Goal: Task Accomplishment & Management: Use online tool/utility

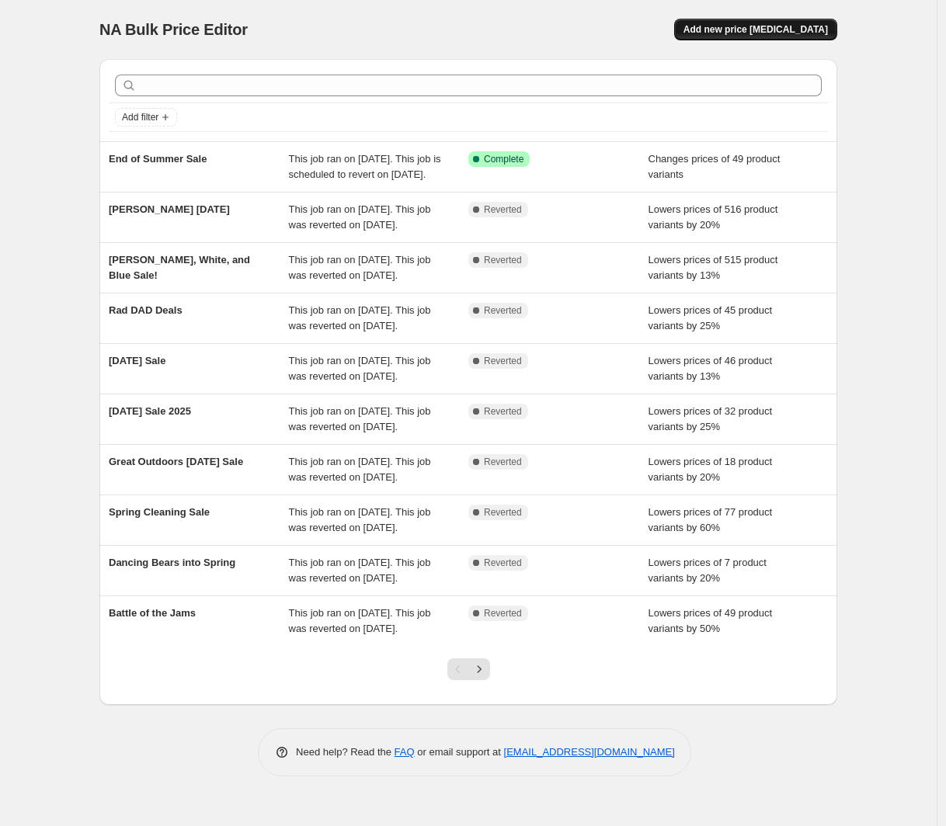
click at [746, 21] on button "Add new price [MEDICAL_DATA]" at bounding box center [755, 30] width 163 height 22
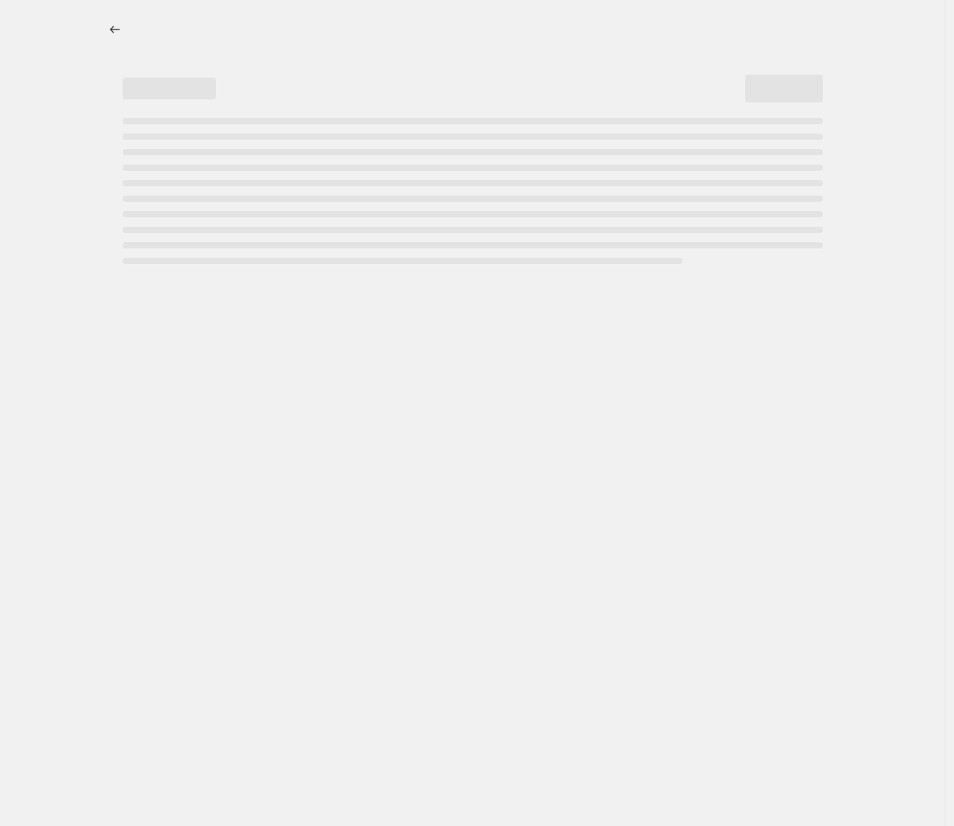
select select "percentage"
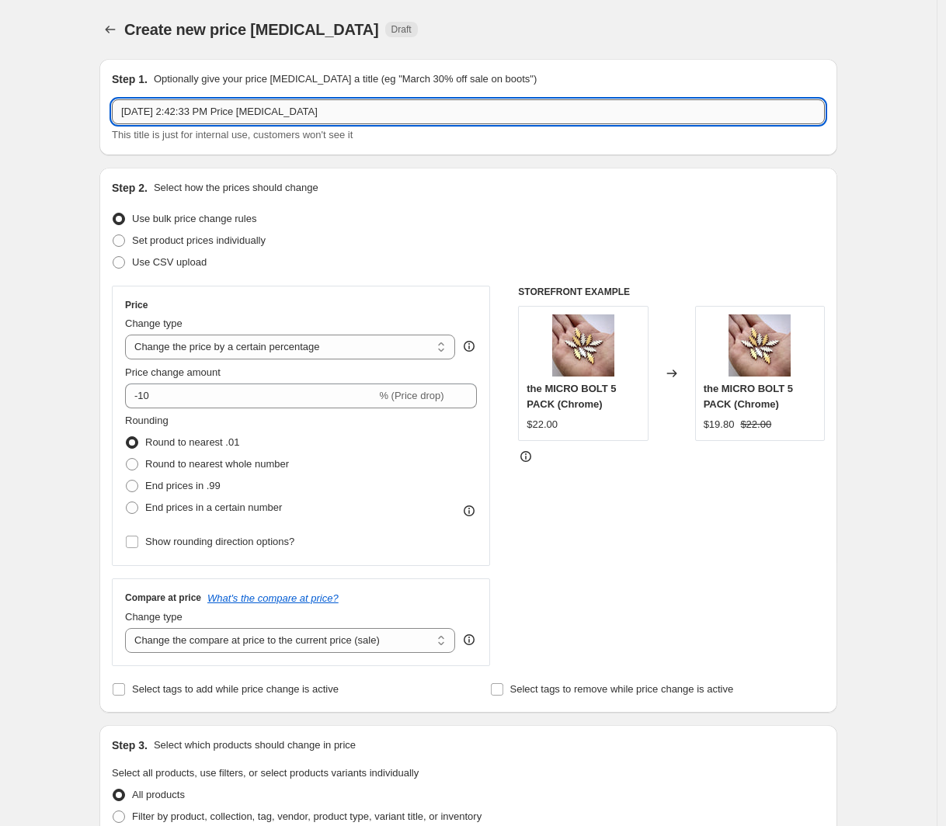
click at [393, 106] on input "[DATE] 2:42:33 PM Price [MEDICAL_DATA]" at bounding box center [468, 111] width 713 height 25
click at [392, 106] on input "[DATE] 2:42:33 PM Price [MEDICAL_DATA]" at bounding box center [468, 111] width 713 height 25
click at [393, 106] on input "[DATE] 2:42:33 PM Price [MEDICAL_DATA]" at bounding box center [468, 111] width 713 height 25
type input "Skeletons and Stealies Sale 2025"
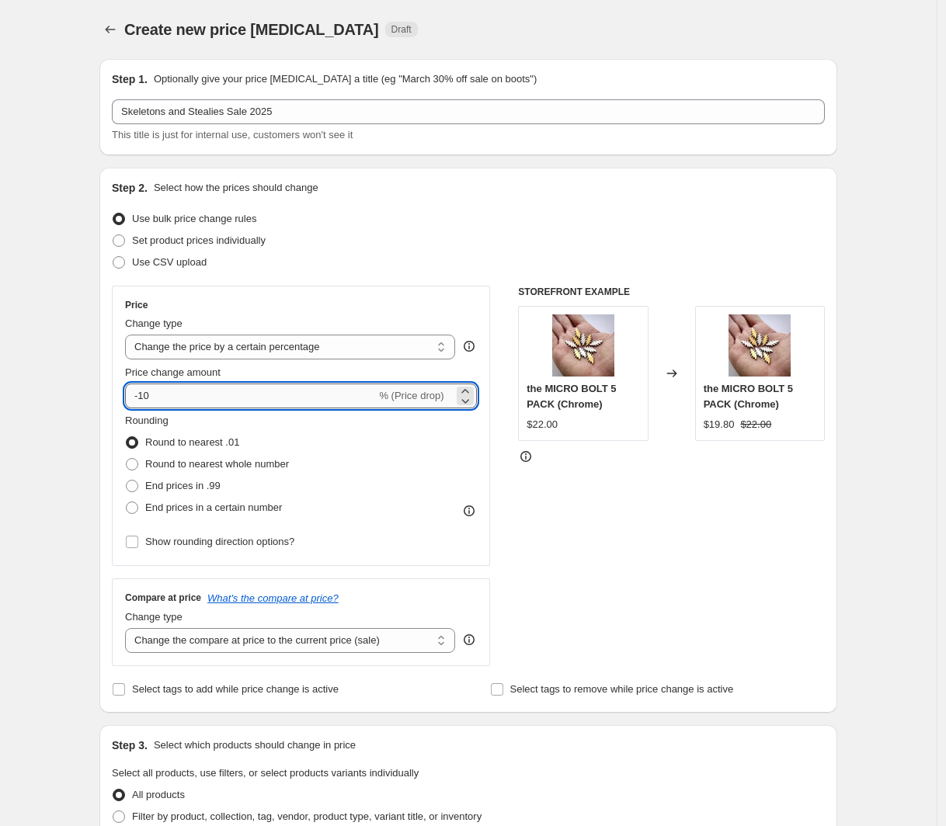
click at [150, 395] on input "-10" at bounding box center [250, 396] width 251 height 25
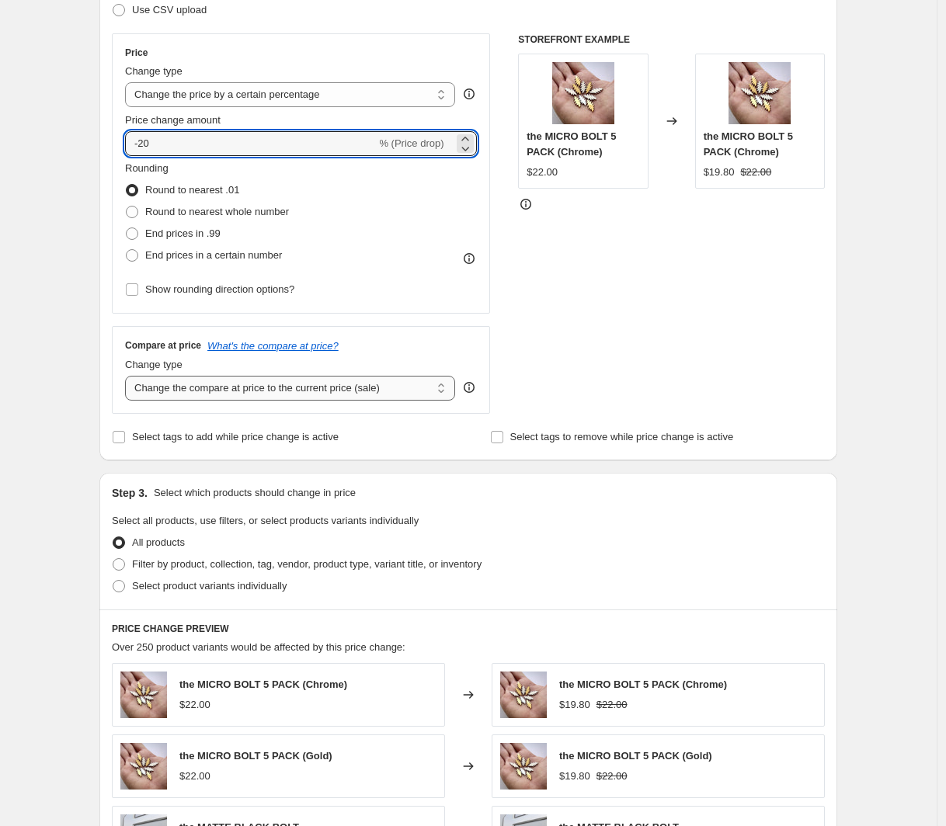
scroll to position [319, 0]
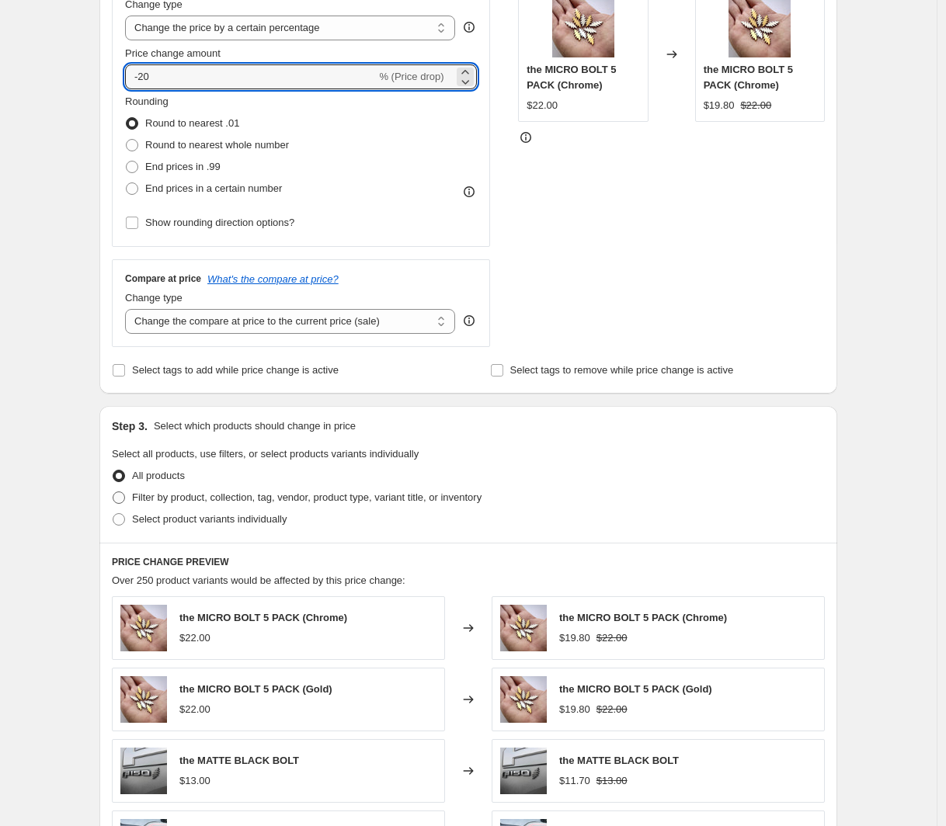
type input "-20"
click at [125, 496] on span at bounding box center [119, 497] width 12 height 12
click at [113, 492] on input "Filter by product, collection, tag, vendor, product type, variant title, or inv…" at bounding box center [113, 491] width 1 height 1
radio input "true"
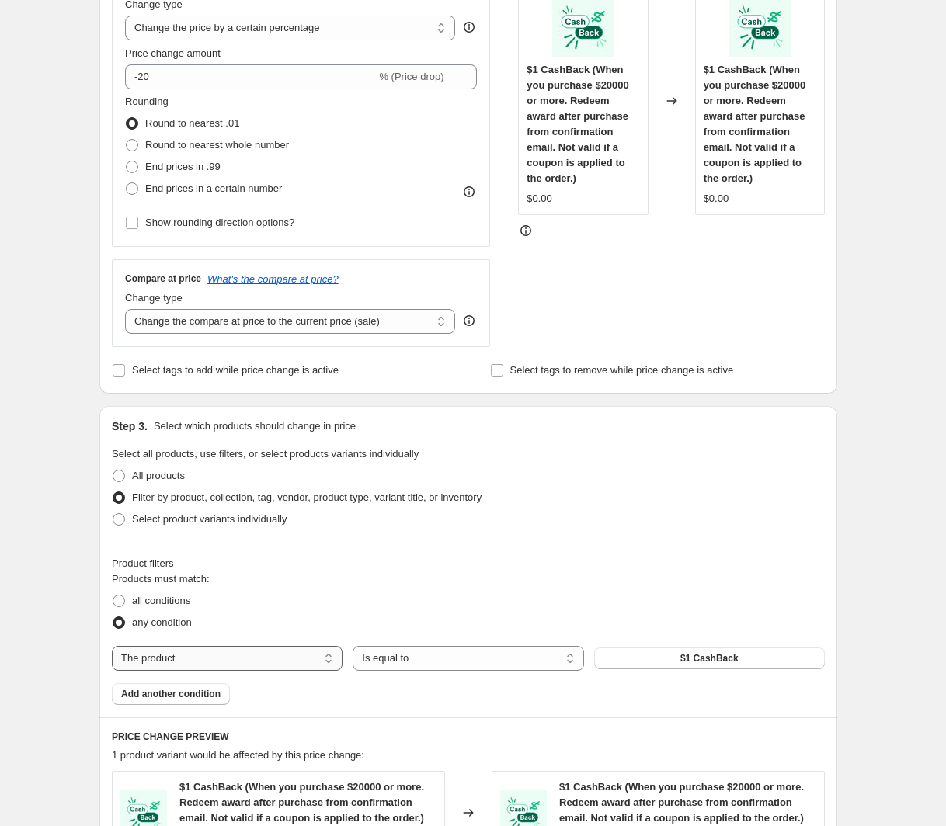
click at [305, 661] on select "The product The product's collection The product's tag The product's vendor The…" at bounding box center [227, 658] width 231 height 25
select select "collection"
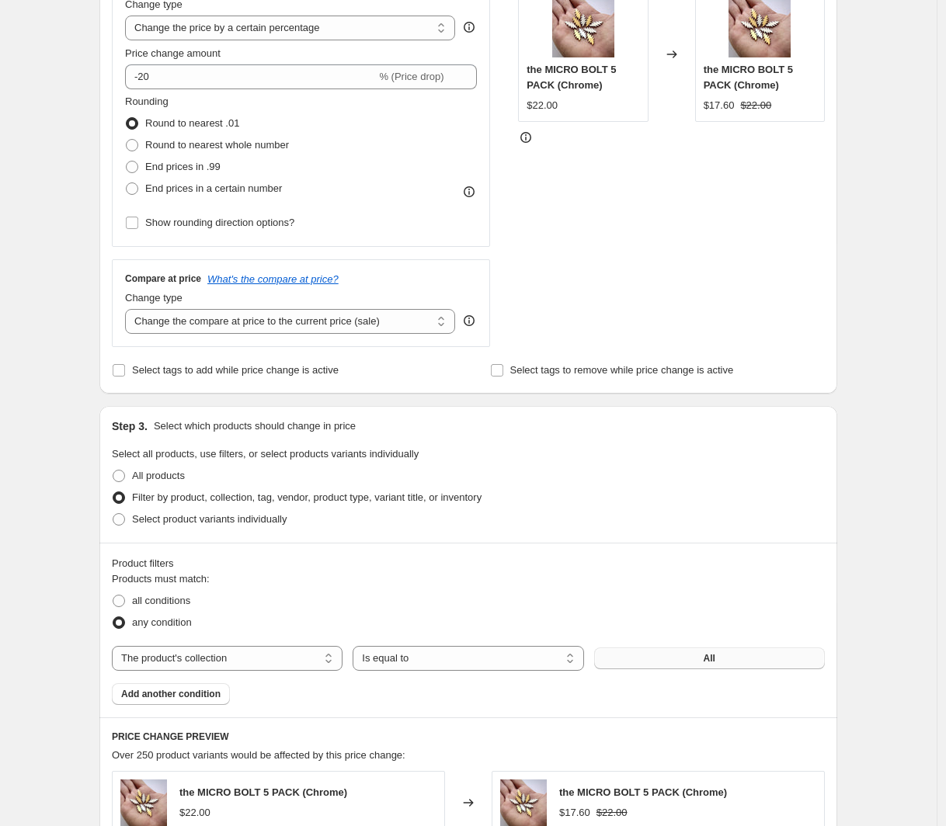
click at [664, 663] on button "All" at bounding box center [709, 658] width 231 height 22
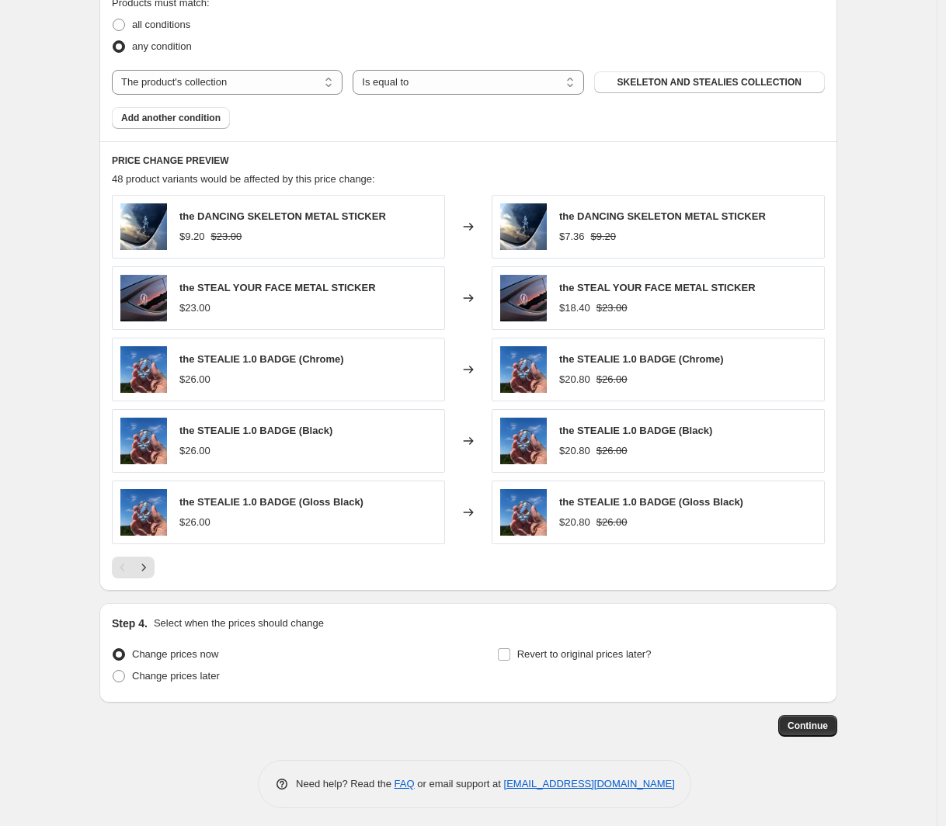
scroll to position [901, 0]
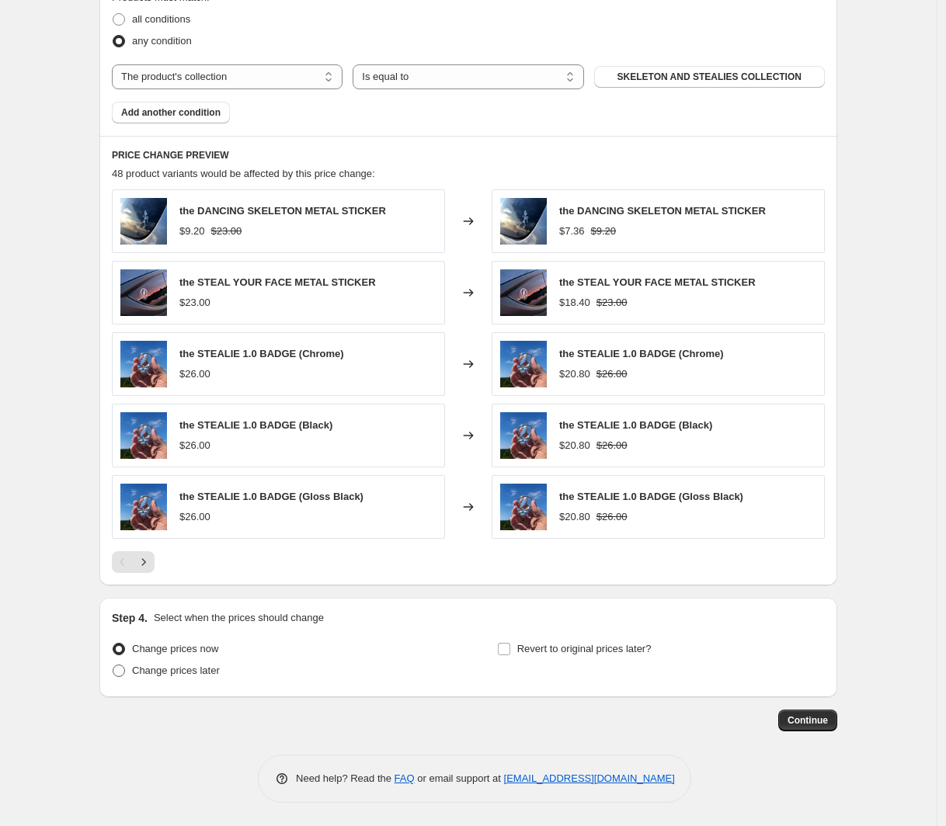
click at [122, 673] on span at bounding box center [119, 671] width 12 height 12
click at [113, 665] on input "Change prices later" at bounding box center [113, 665] width 1 height 1
radio input "true"
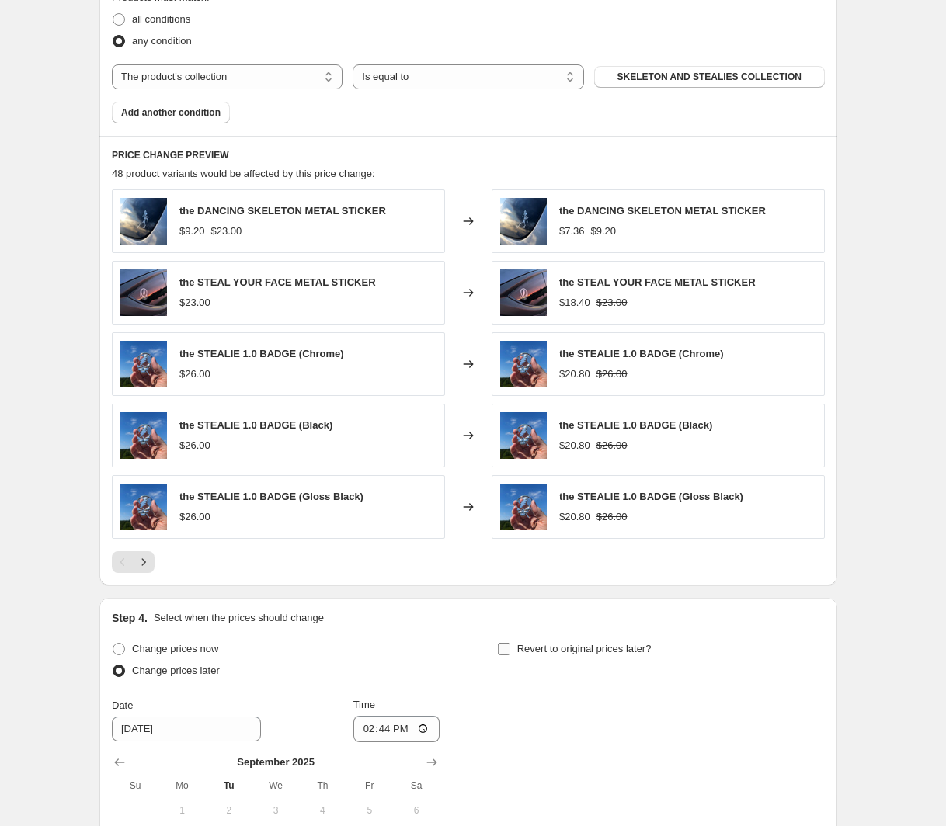
click at [506, 652] on input "Revert to original prices later?" at bounding box center [504, 649] width 12 height 12
checkbox input "true"
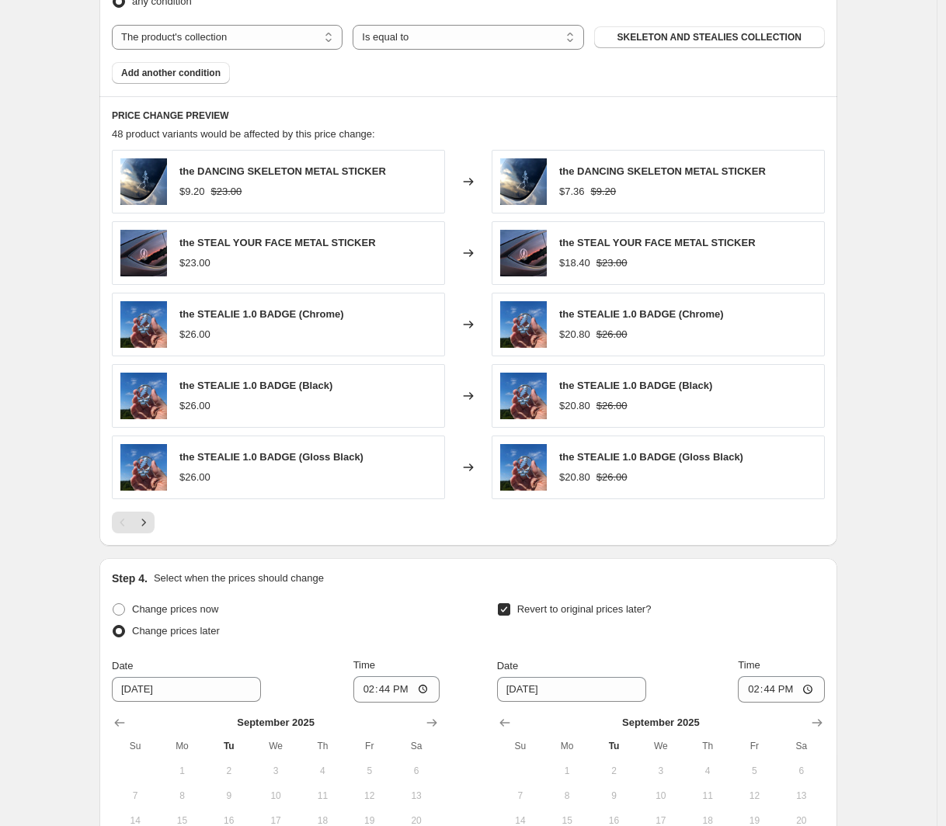
scroll to position [1166, 0]
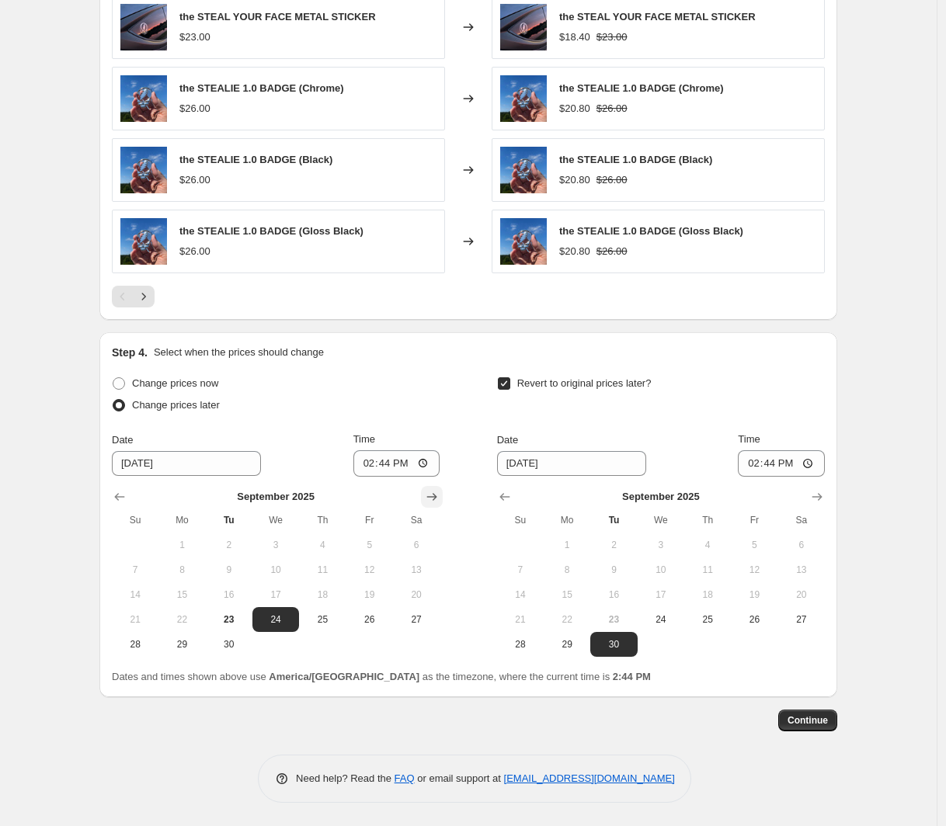
click at [439, 495] on icon "Show next month, October 2025" at bounding box center [432, 497] width 16 height 16
click at [279, 546] on span "1" at bounding box center [276, 545] width 34 height 12
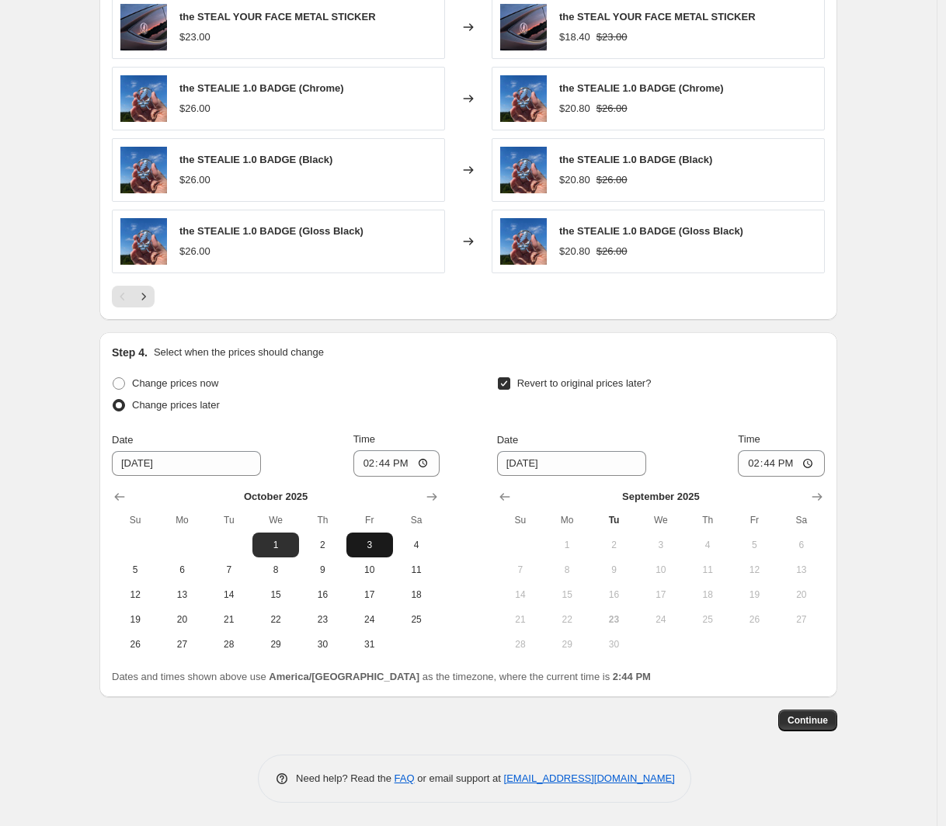
click at [361, 549] on span "3" at bounding box center [369, 545] width 34 height 12
type input "[DATE]"
click at [374, 468] on input "14:44" at bounding box center [396, 463] width 87 height 26
click at [403, 467] on input "14:44" at bounding box center [396, 463] width 87 height 26
click at [359, 474] on input "14:44" at bounding box center [396, 463] width 87 height 26
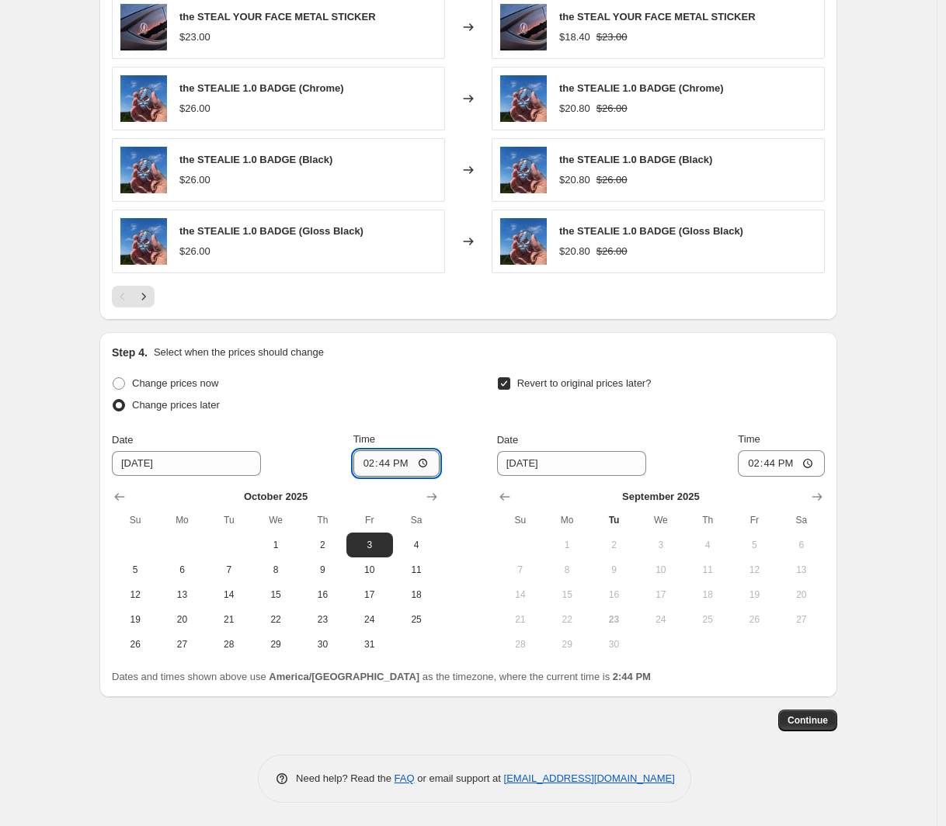
click at [371, 467] on input "14:44" at bounding box center [396, 463] width 87 height 26
click at [378, 459] on input "14:44" at bounding box center [396, 463] width 87 height 26
click at [384, 469] on input "14:44" at bounding box center [396, 463] width 87 height 26
click at [365, 464] on input "14:44" at bounding box center [396, 463] width 87 height 26
click at [405, 465] on input "14:44" at bounding box center [396, 463] width 87 height 26
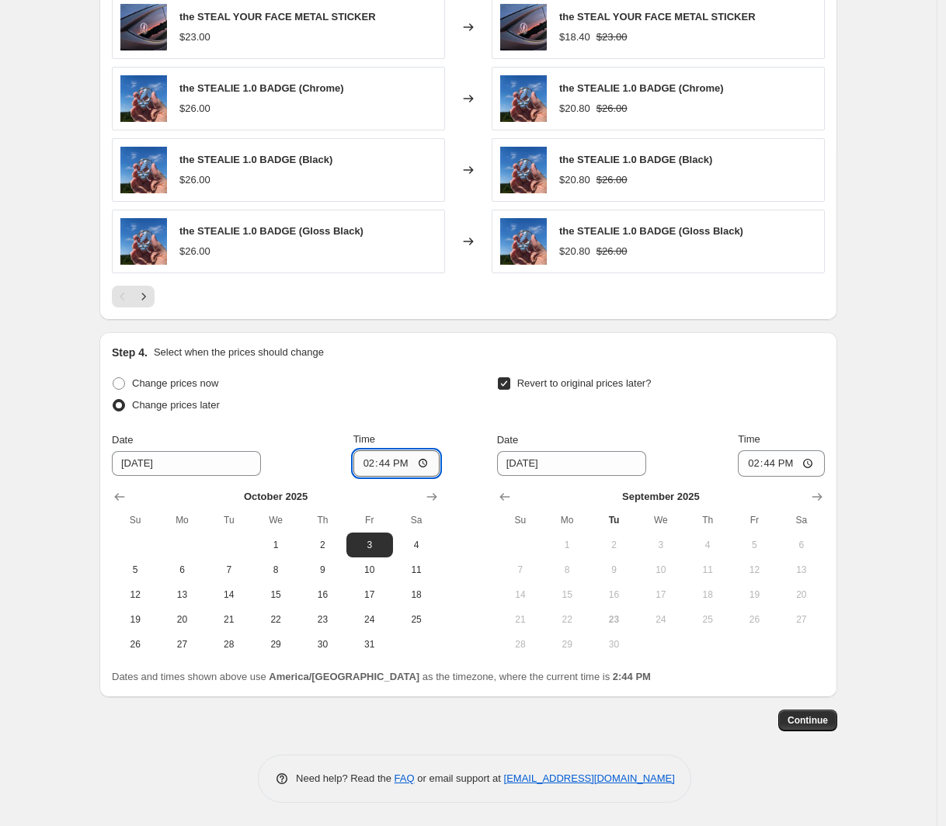
type input "02:44"
click at [592, 460] on input "[DATE]" at bounding box center [571, 463] width 149 height 25
click at [824, 499] on icon "Show next month, October 2025" at bounding box center [817, 497] width 16 height 16
drag, startPoint x: 809, startPoint y: 502, endPoint x: 817, endPoint y: 499, distance: 8.9
click at [809, 502] on div at bounding box center [661, 497] width 328 height 16
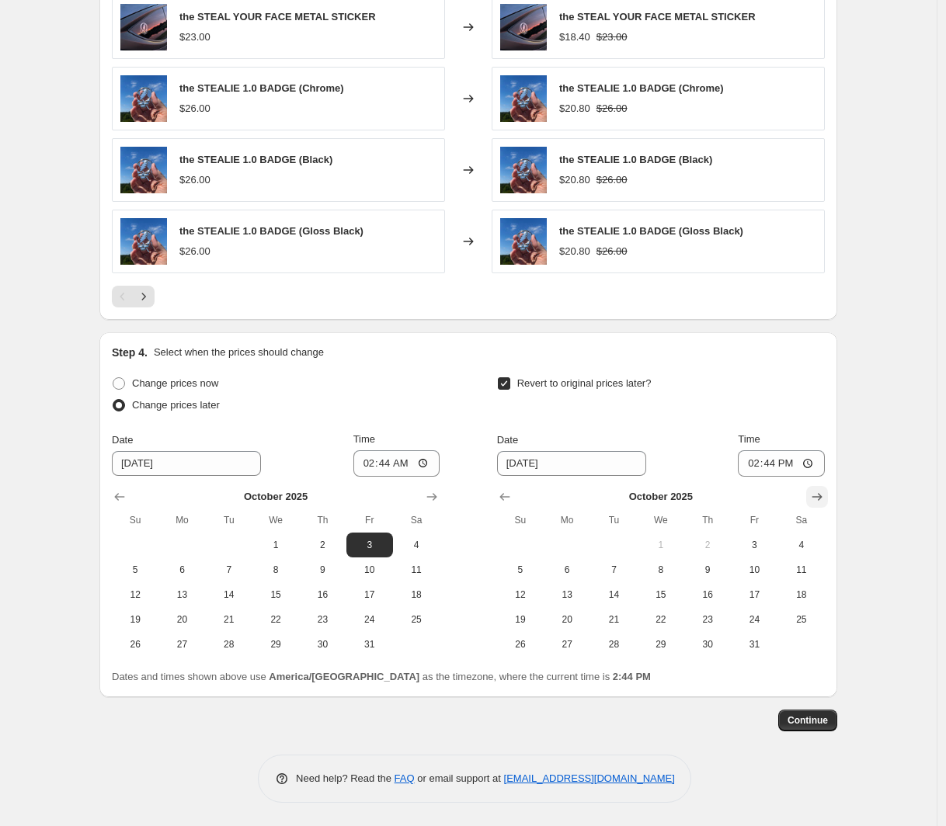
click at [817, 499] on icon "Show next month, November 2025" at bounding box center [817, 497] width 16 height 16
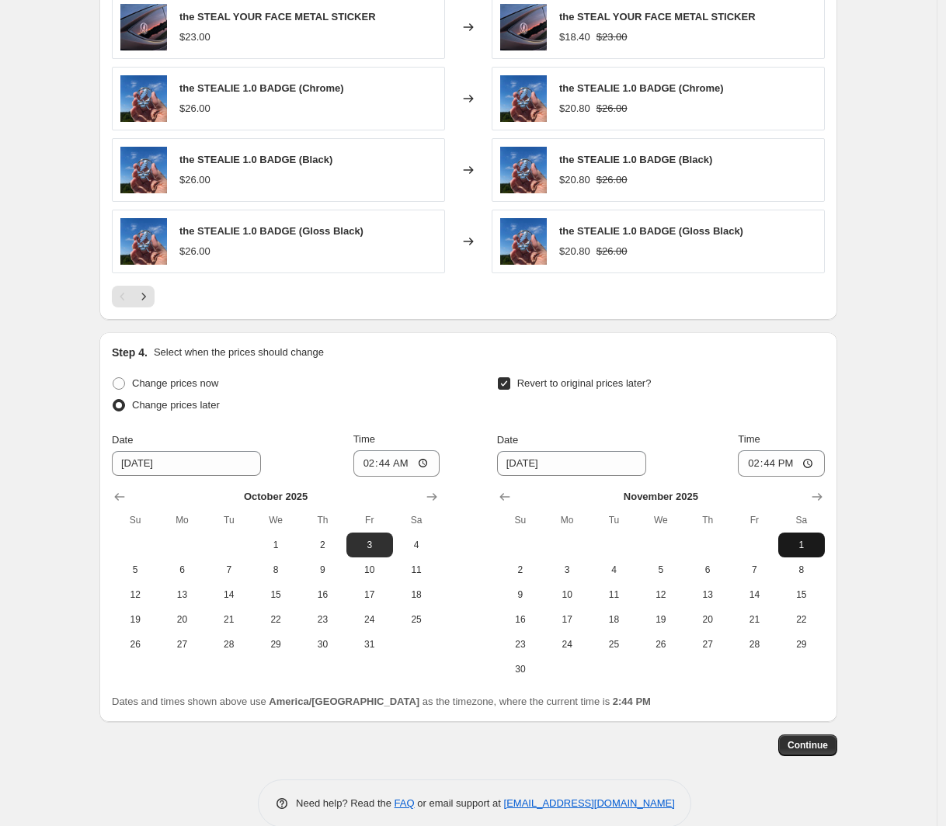
click at [810, 543] on span "1" at bounding box center [801, 545] width 34 height 12
type input "[DATE]"
click at [805, 464] on input "14:44" at bounding box center [781, 463] width 87 height 26
type input "02:44"
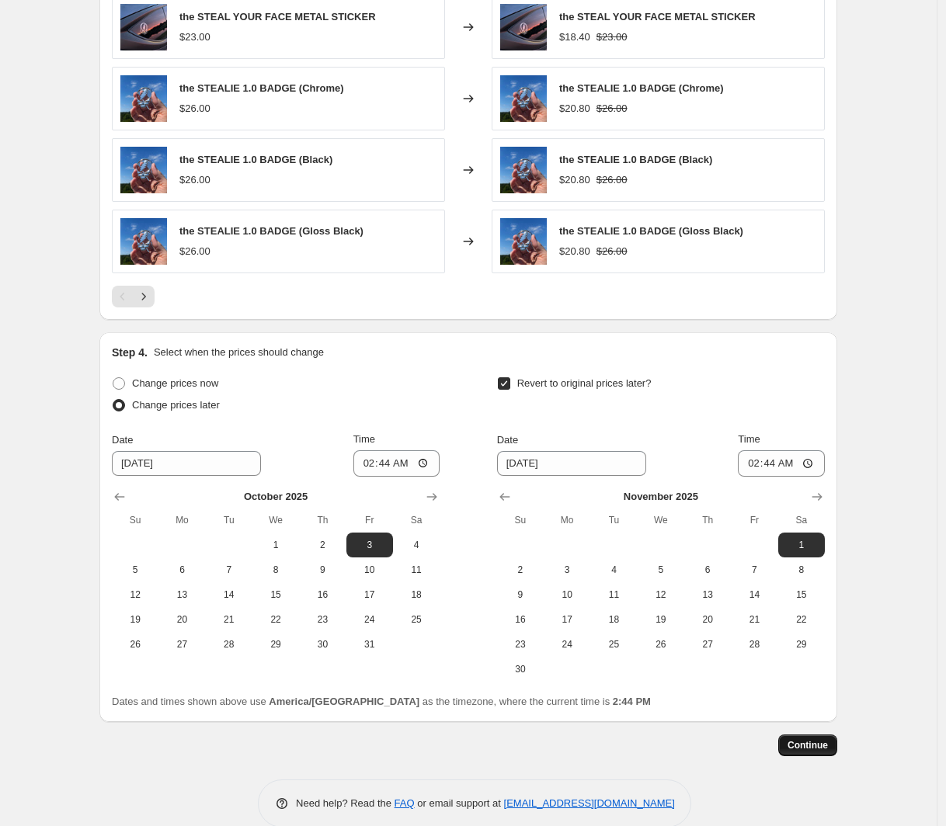
click at [813, 751] on button "Continue" at bounding box center [807, 745] width 59 height 22
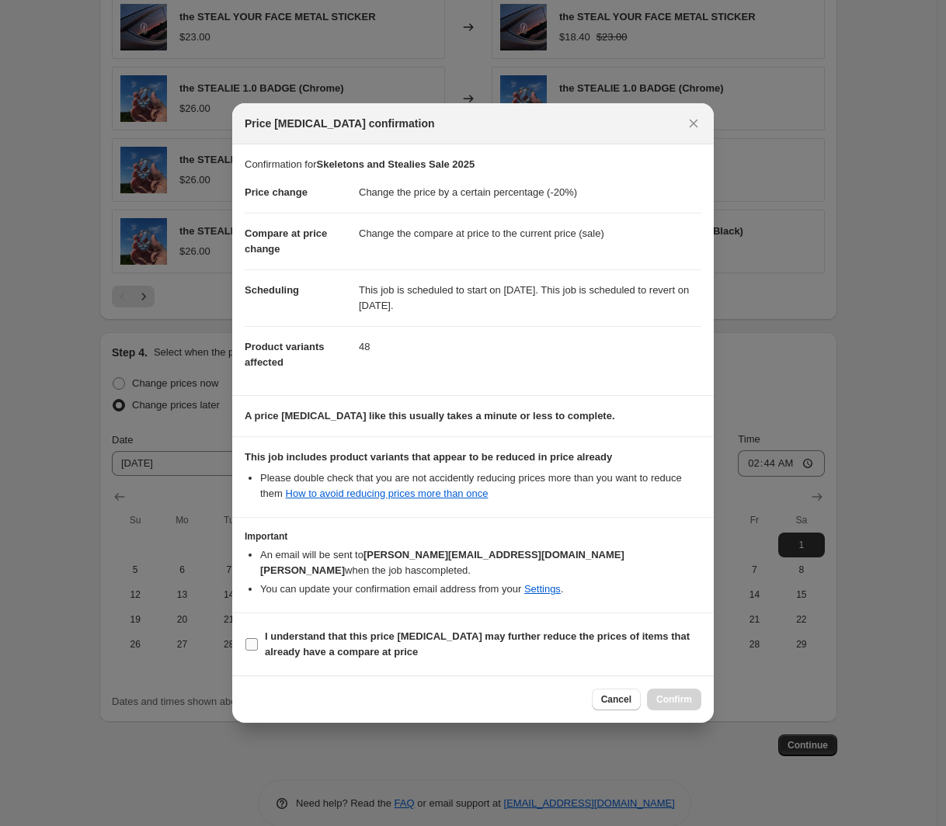
click at [249, 638] on input "I understand that this price [MEDICAL_DATA] may further reduce the prices of it…" at bounding box center [251, 644] width 12 height 12
checkbox input "true"
click at [666, 693] on span "Confirm" at bounding box center [674, 699] width 36 height 12
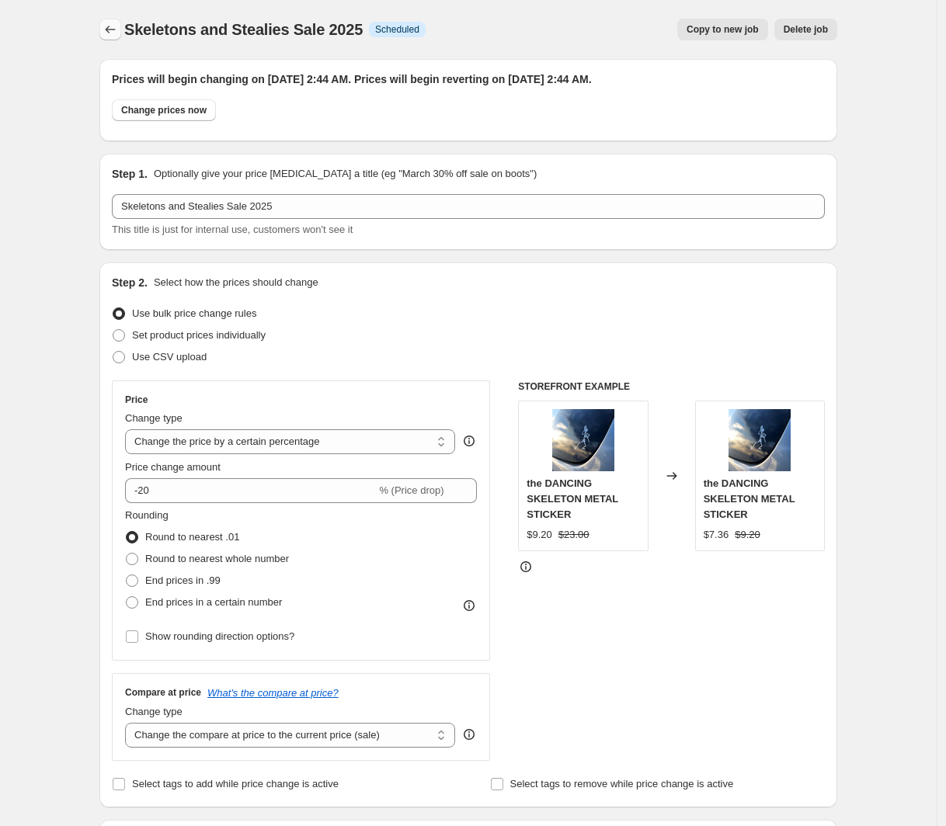
click at [109, 21] on button "Price change jobs" at bounding box center [110, 30] width 22 height 22
